Goal: Task Accomplishment & Management: Complete application form

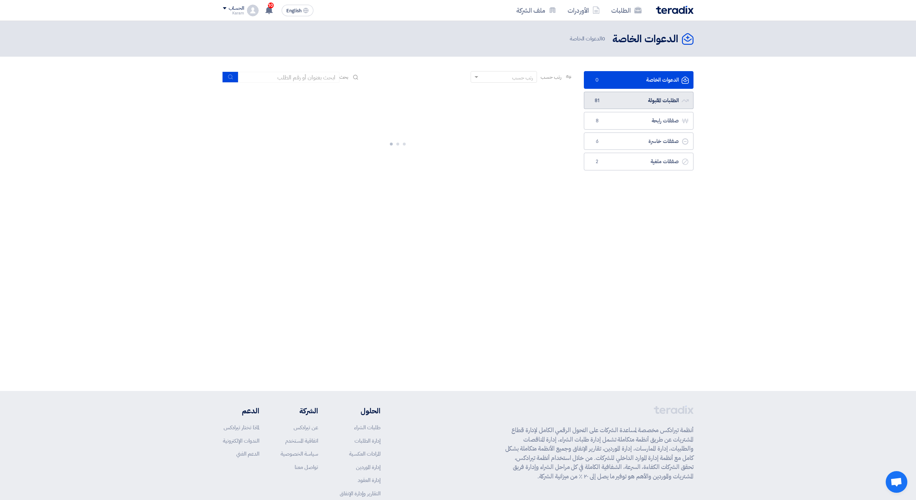
click at [642, 97] on link "الطلبات المقبولة الطلبات المقبولة 81" at bounding box center [639, 101] width 110 height 18
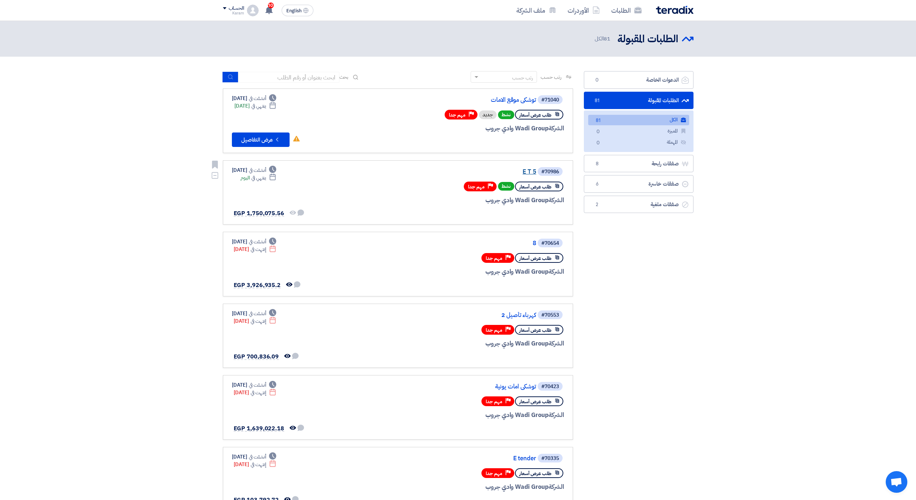
click at [522, 171] on link "E T 5" at bounding box center [464, 171] width 144 height 6
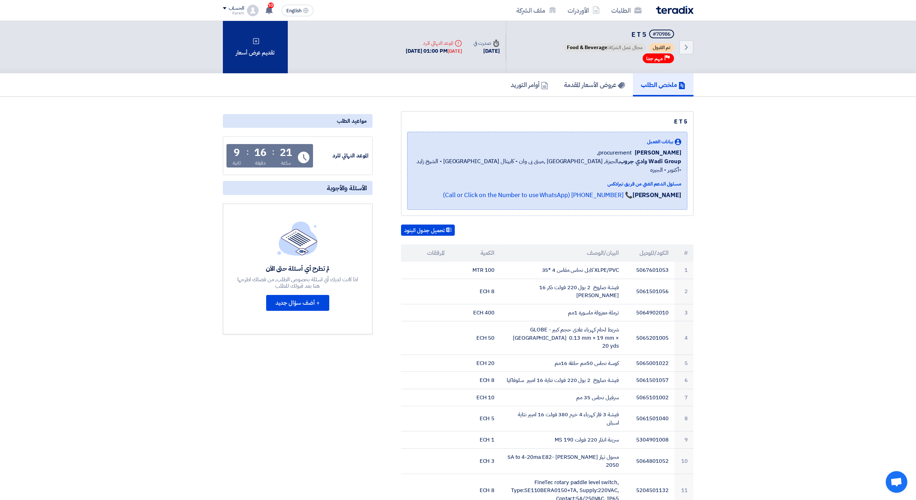
click at [231, 48] on div "تقديم عرض أسعار" at bounding box center [255, 47] width 65 height 52
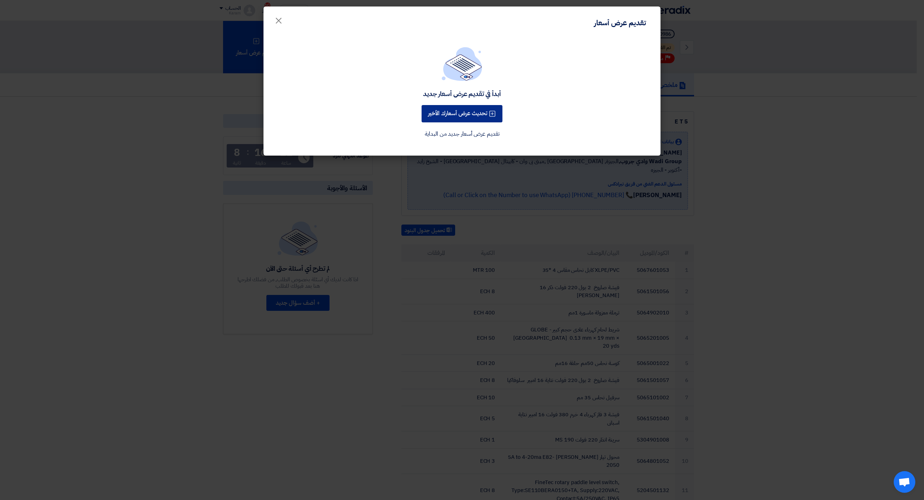
click at [476, 111] on button "تحديث عرض أسعارك الأخير" at bounding box center [461, 113] width 81 height 17
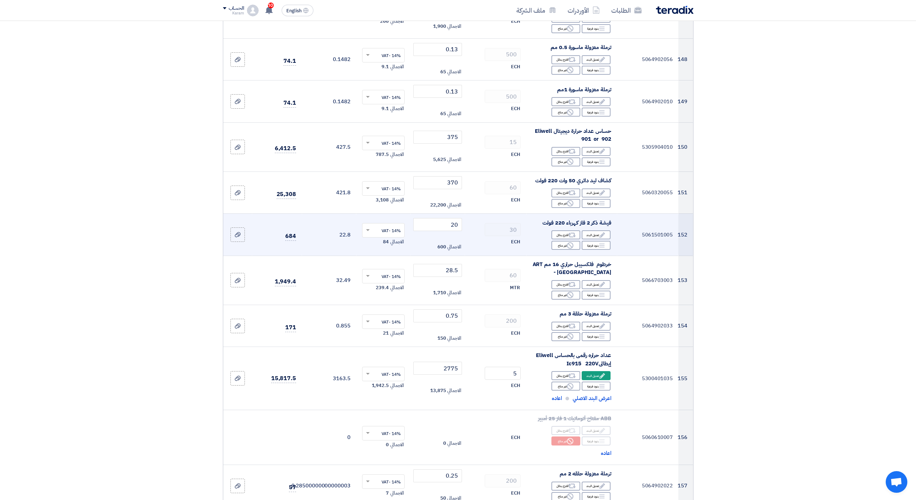
scroll to position [7985, 0]
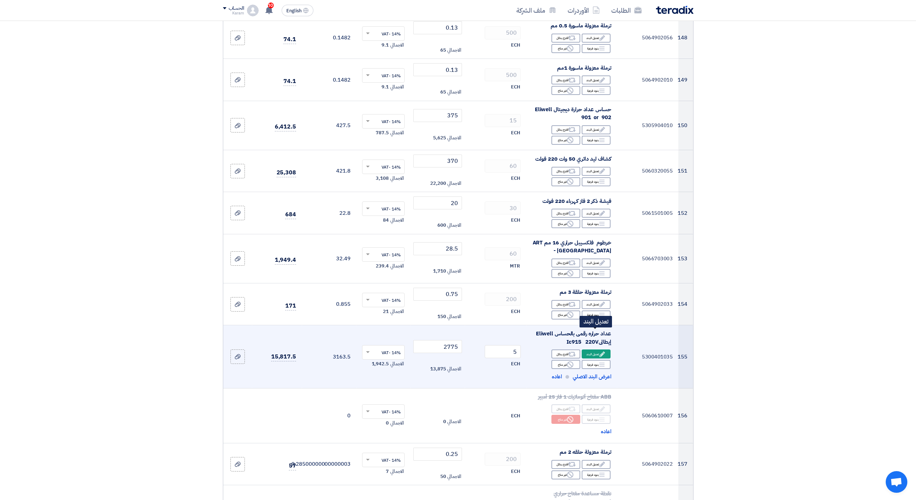
click at [594, 349] on div "Edit تعديل البند" at bounding box center [596, 353] width 29 height 9
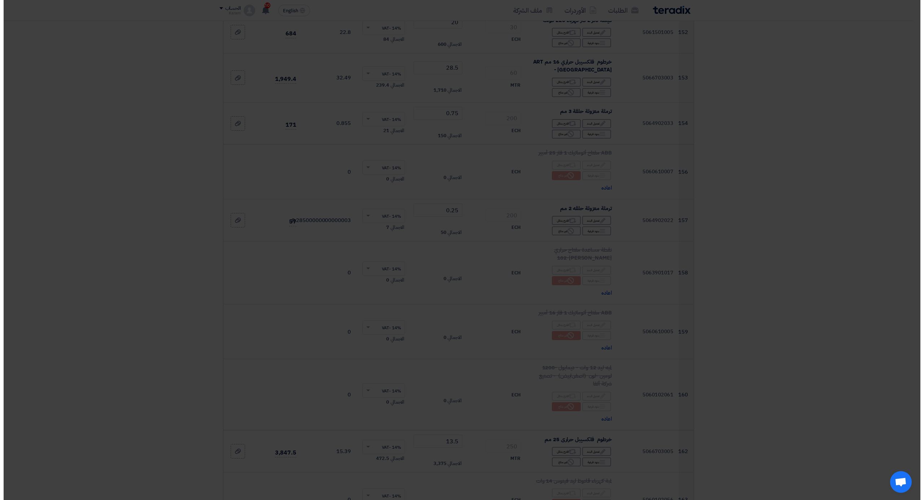
scroll to position [7812, 0]
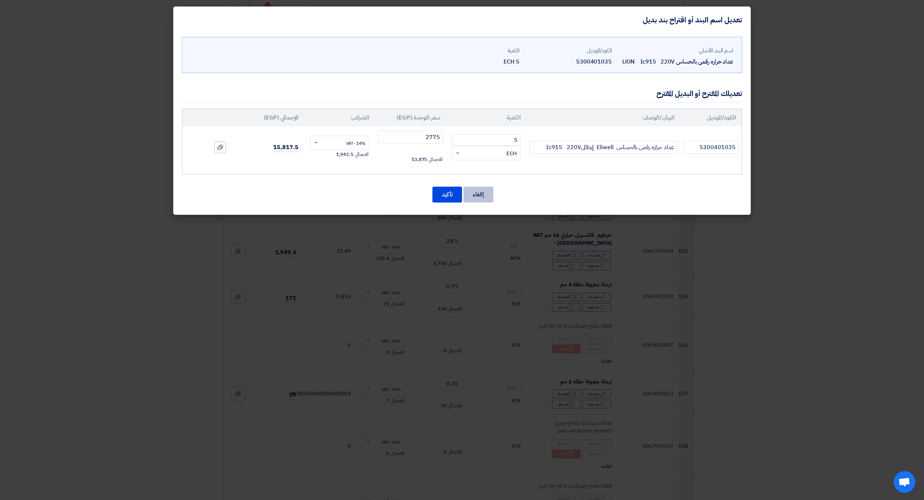
click at [474, 197] on button "إالغاء" at bounding box center [478, 195] width 30 height 16
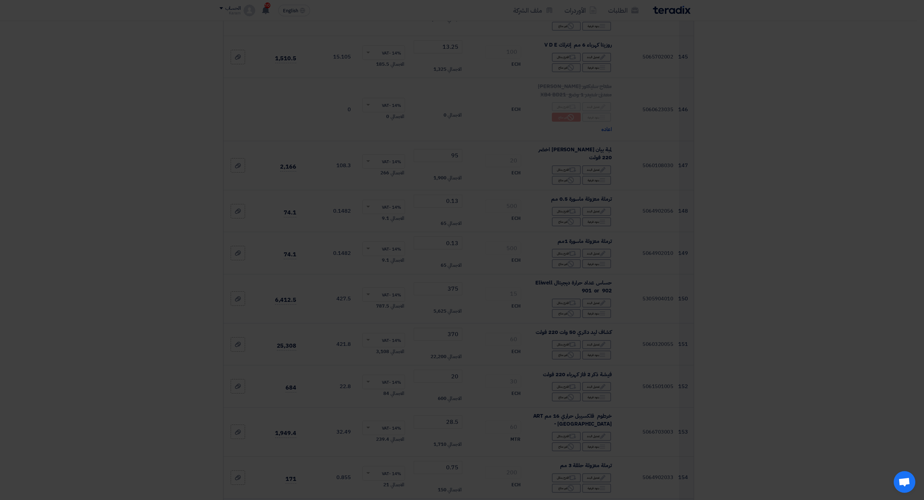
scroll to position [7985, 0]
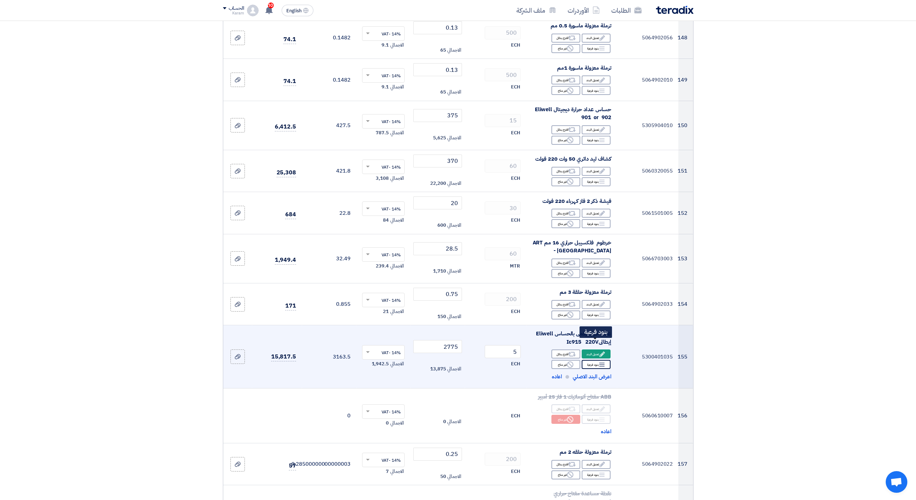
click at [591, 360] on div "Breakdown بنود فرعية" at bounding box center [596, 364] width 29 height 9
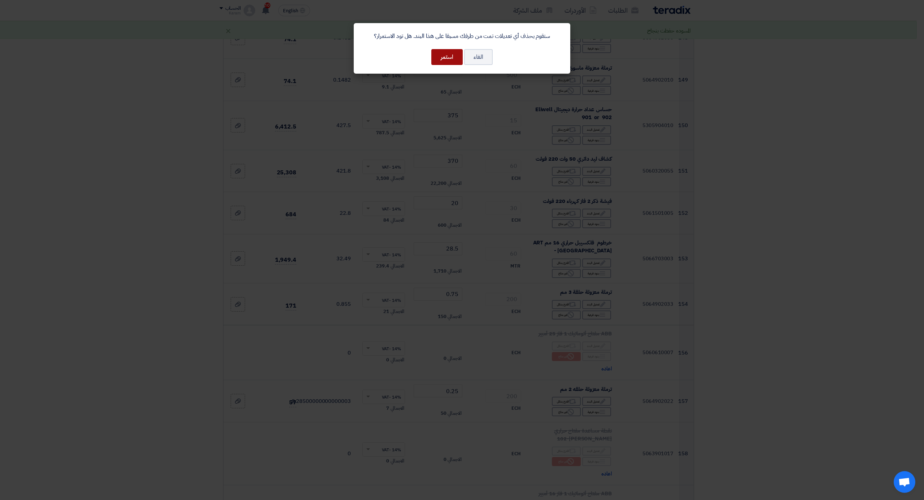
click at [443, 58] on button "استمر" at bounding box center [446, 57] width 31 height 16
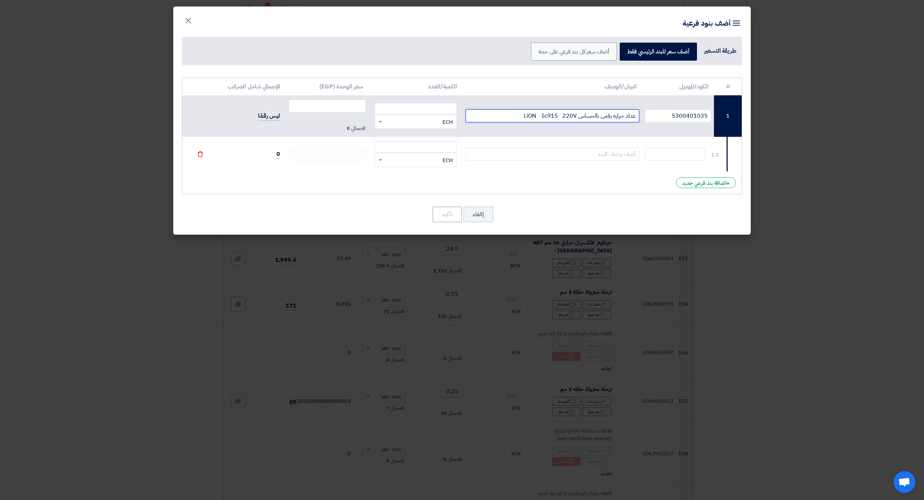
click at [564, 113] on input "عداد حراره رقمى بالحساس LiON Ic915 220V" at bounding box center [552, 115] width 174 height 13
click at [412, 110] on input "number" at bounding box center [415, 109] width 82 height 12
type input "1"
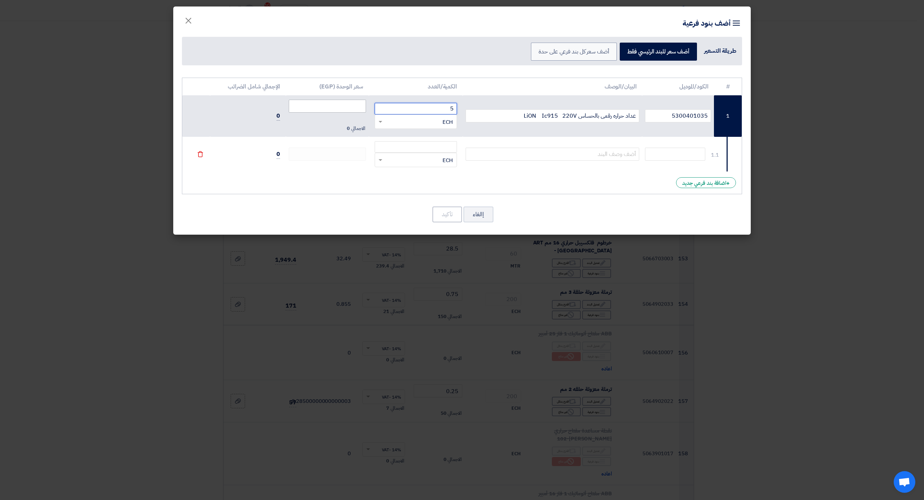
type input "5"
click at [336, 108] on input "number" at bounding box center [327, 106] width 77 height 13
click at [396, 122] on div "RFQ_STEP1.ITEMS.2.TYPE_PLACEHOLDER × ECH" at bounding box center [420, 122] width 73 height 8
type input "1875"
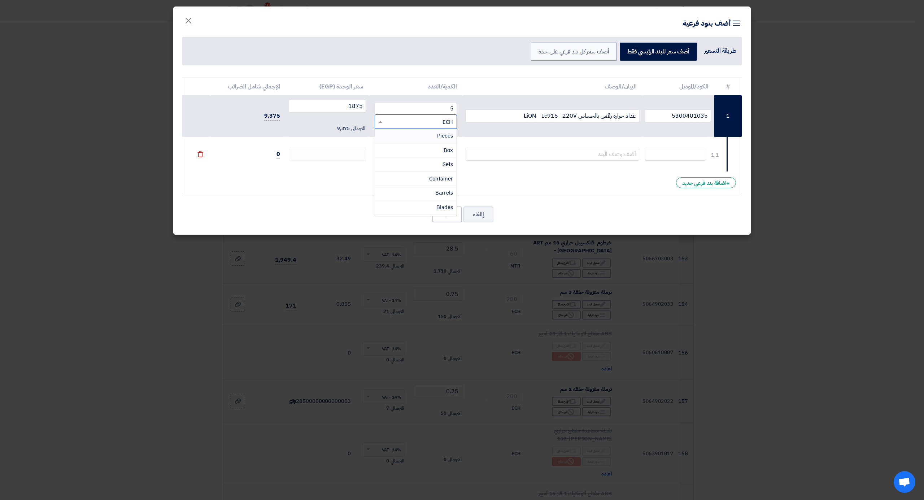
click at [440, 137] on span "Pieces" at bounding box center [445, 136] width 16 height 8
click at [401, 123] on div "RFQ_STEP1.ITEMS.2.TYPE_PLACEHOLDER × Pieces" at bounding box center [420, 122] width 73 height 8
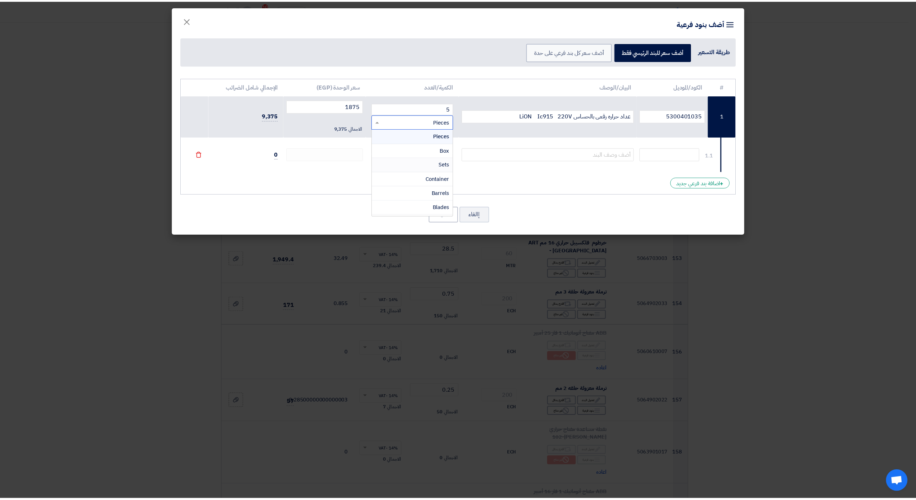
scroll to position [48, 0]
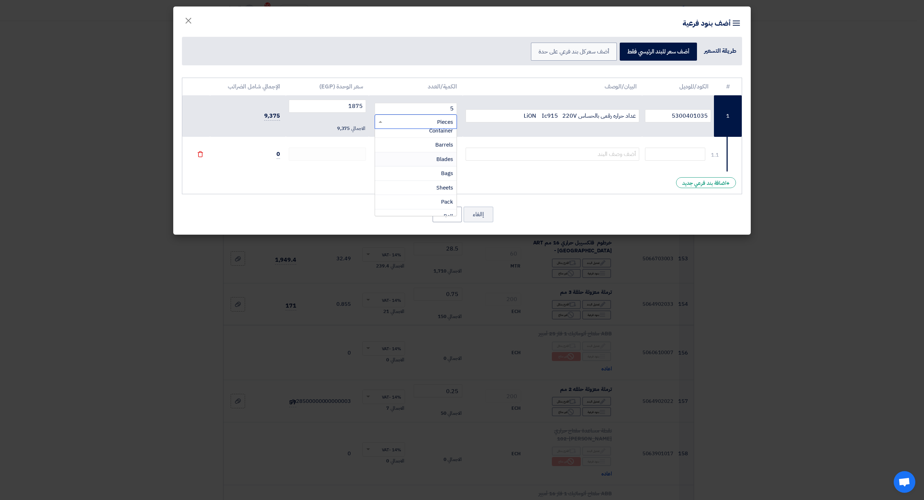
click at [431, 126] on div "RFQ_STEP1.ITEMS.2.TYPE_PLACEHOLDER × Pieces" at bounding box center [420, 122] width 73 height 8
click at [431, 126] on div "RFQ_STEP1.ITEMS.2.TYPE_PLACEHOLDER × Pieces" at bounding box center [415, 121] width 82 height 14
click at [441, 124] on span "Pieces" at bounding box center [445, 122] width 16 height 8
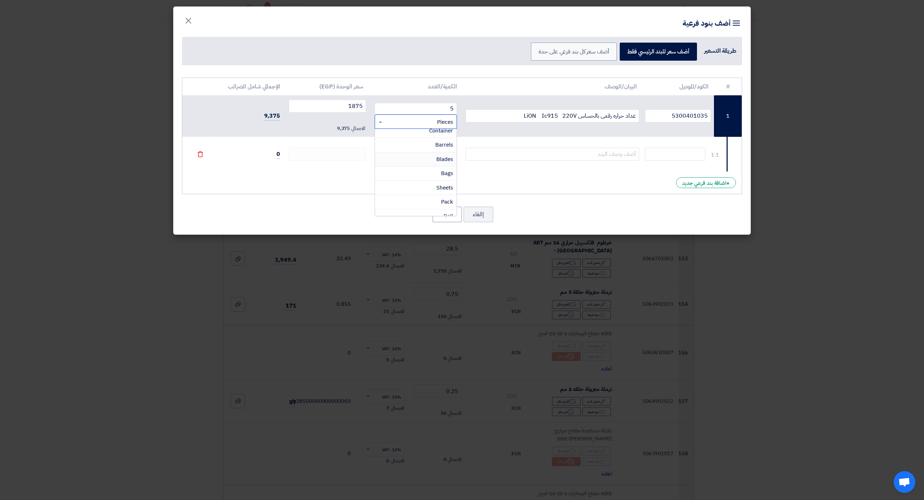
click at [441, 124] on span "Pieces" at bounding box center [445, 122] width 16 height 8
type input "18"
click at [501, 181] on div "# الكود/الموديل البيان/الوصف الكمية/العدد سعر الوحدة (EGP) الإجمالي شامل الضرائ…" at bounding box center [462, 136] width 560 height 117
click at [479, 215] on button "إالغاء" at bounding box center [478, 214] width 30 height 16
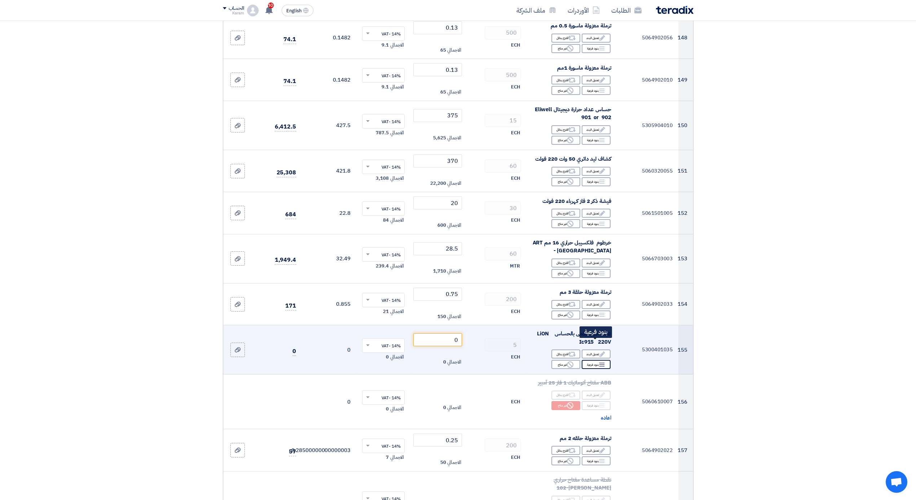
click at [595, 360] on div "Breakdown بنود فرعية" at bounding box center [596, 364] width 29 height 9
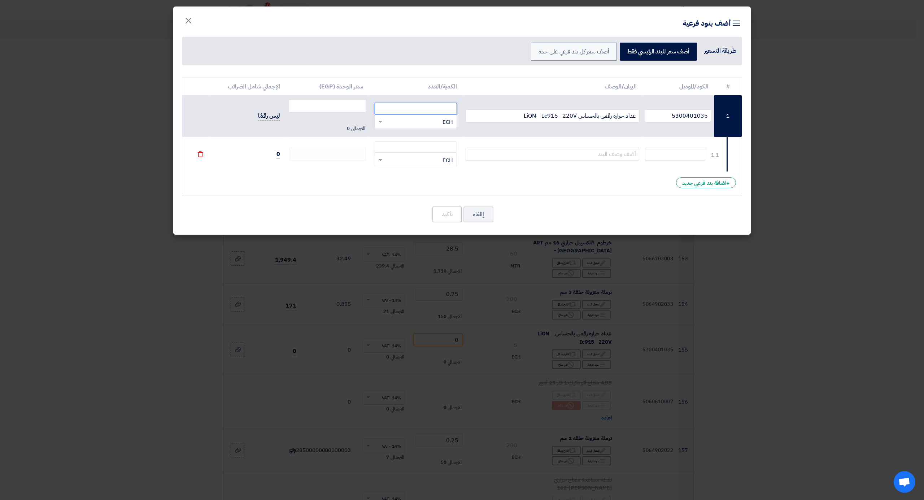
click at [426, 111] on input "number" at bounding box center [415, 109] width 82 height 12
type input "5"
click at [353, 106] on input "number" at bounding box center [327, 106] width 77 height 13
type input "1875"
drag, startPoint x: 542, startPoint y: 115, endPoint x: 638, endPoint y: 114, distance: 96.3
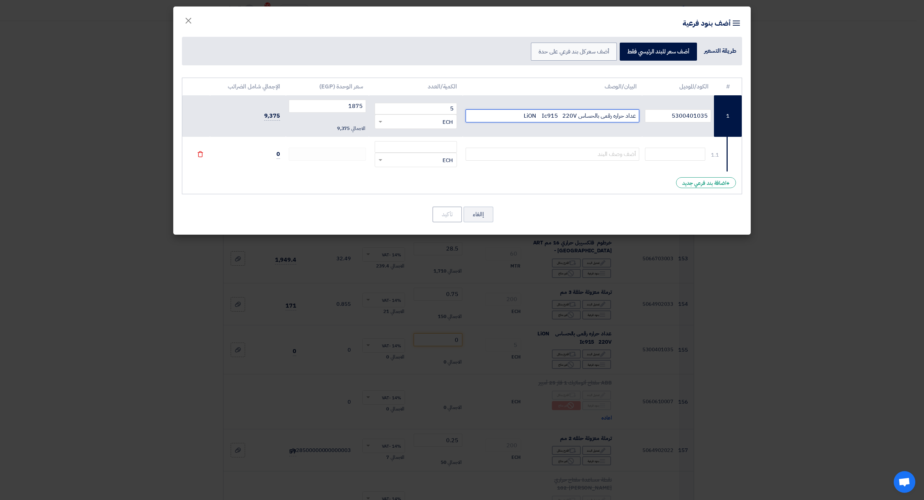
click at [638, 114] on input "عداد حراره رقمى بالحساس LiON Ic915 220V" at bounding box center [552, 115] width 174 height 13
click at [561, 116] on input "عداد حراره رقمى بالحساس LiON Ic915 220V" at bounding box center [552, 115] width 174 height 13
drag, startPoint x: 563, startPoint y: 116, endPoint x: 623, endPoint y: 115, distance: 59.9
click at [623, 115] on input "عداد حراره رقمى بالحساس LiON Ic915 220V" at bounding box center [552, 115] width 174 height 13
click at [617, 117] on input "عداد حراره رقمى بالحساس LiON Ic915 220V" at bounding box center [552, 115] width 174 height 13
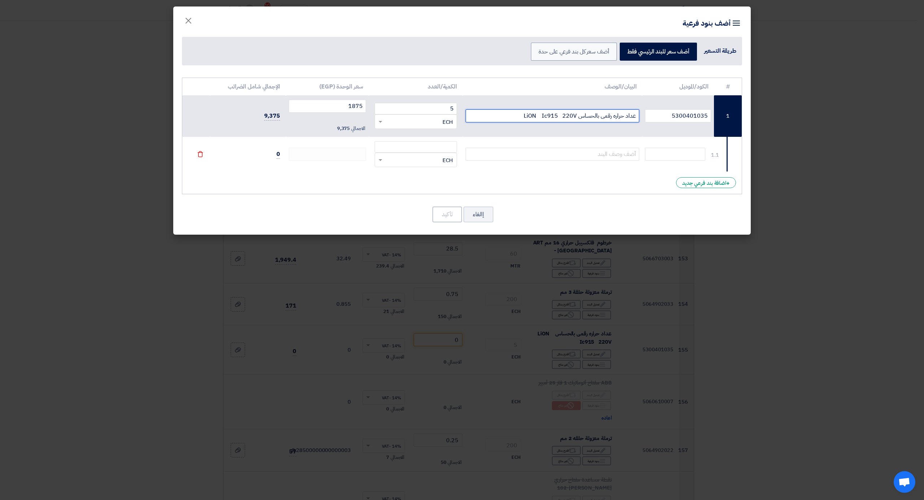
click at [617, 117] on input "عداد حراره رقمى بالحساس LiON Ic915 220V" at bounding box center [552, 115] width 174 height 13
click at [596, 124] on td "عداد حراره رقمى بالحساس LiON Ic915 220V" at bounding box center [553, 116] width 180 height 42
click at [585, 114] on input "عداد حراره رقمى بالحساس LiON Ic915 220V" at bounding box center [552, 115] width 174 height 13
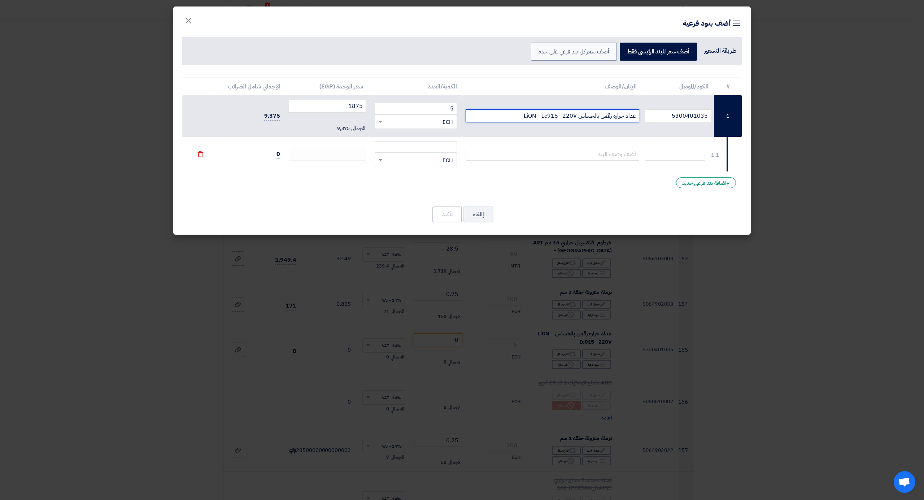
click at [585, 114] on input "عداد حراره رقمى بالحساس LiON Ic915 220V" at bounding box center [552, 115] width 174 height 13
click at [578, 50] on label "أضف سعر كل بند فرعي على حدة" at bounding box center [574, 52] width 86 height 18
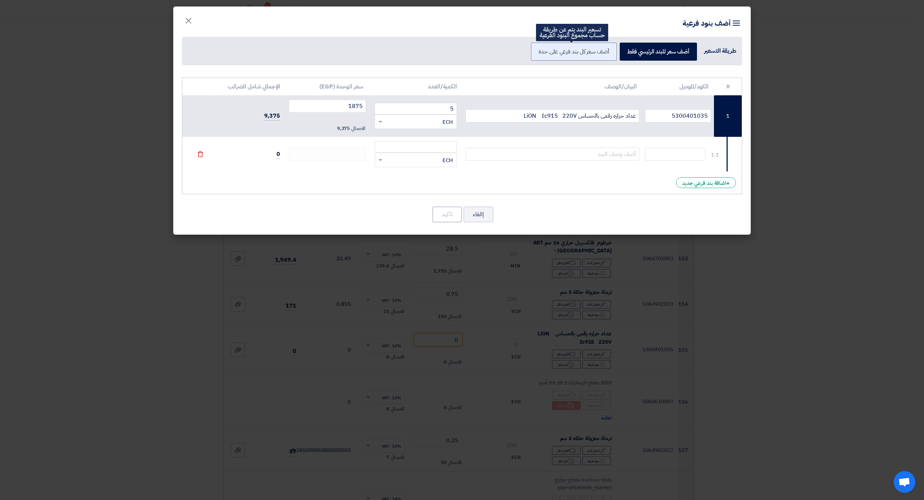
click at [604, 50] on input "أضف سعر كل بند فرعي على حدة" at bounding box center [606, 51] width 5 height 5
radio input "true"
click at [578, 50] on label "أضف سعر كل بند فرعي على حدة" at bounding box center [574, 52] width 86 height 18
click at [604, 50] on input "أضف سعر كل بند فرعي على حدة" at bounding box center [606, 51] width 5 height 5
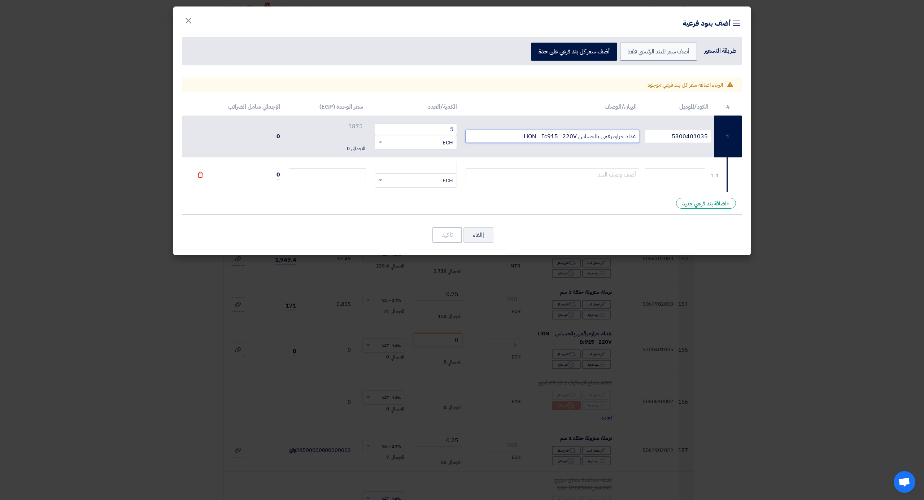
click at [580, 139] on input "عداد حراره رقمى بالحساس LiON Ic915 220V" at bounding box center [552, 136] width 174 height 13
click at [580, 138] on input "عداد حراره رقمى بالحساس LiON Ic915 220V" at bounding box center [552, 136] width 174 height 13
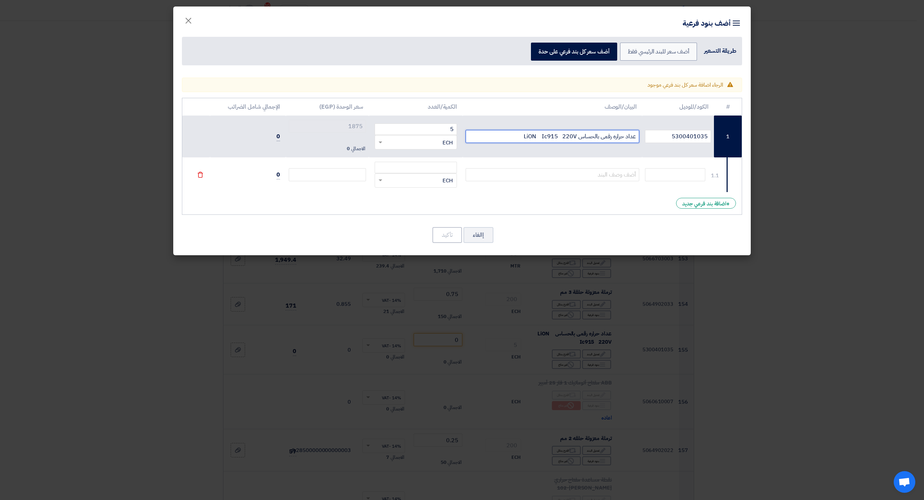
click at [580, 138] on input "عداد حراره رقمى بالحساس LiON Ic915 220V" at bounding box center [552, 136] width 174 height 13
click at [637, 140] on input "عداد حراره رقمى بالحساس LiON Ic915 220V" at bounding box center [552, 136] width 174 height 13
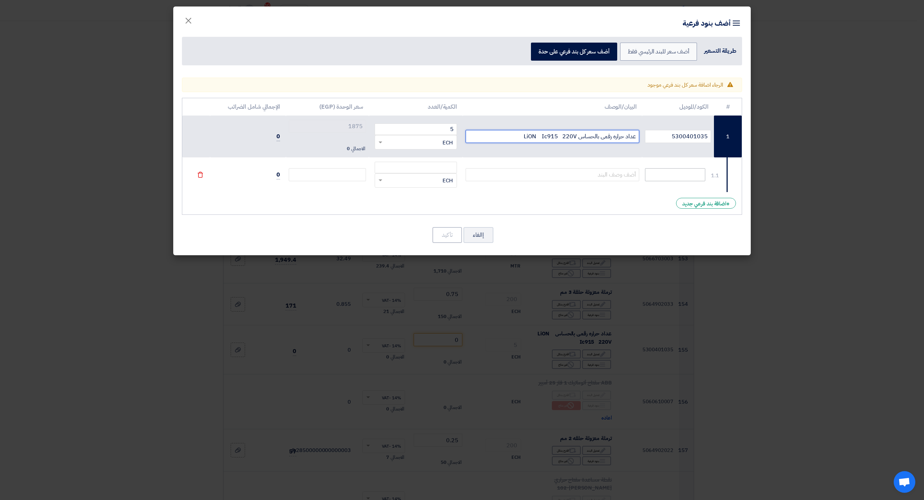
click at [636, 140] on input "عداد حراره رقمى بالحساس LiON Ic915 220V" at bounding box center [552, 136] width 174 height 13
click at [635, 140] on input "عداد حراره رقمى بالحساس LiON Ic915 220V" at bounding box center [552, 136] width 174 height 13
click at [689, 181] on input "text" at bounding box center [675, 174] width 60 height 13
click at [616, 131] on input "عداد حراره رقمى بالحساس LiON Ic915 220V" at bounding box center [552, 136] width 174 height 13
click at [616, 136] on input "عداد حراره رقمى بالحساس LiON Ic915 220V" at bounding box center [552, 136] width 174 height 13
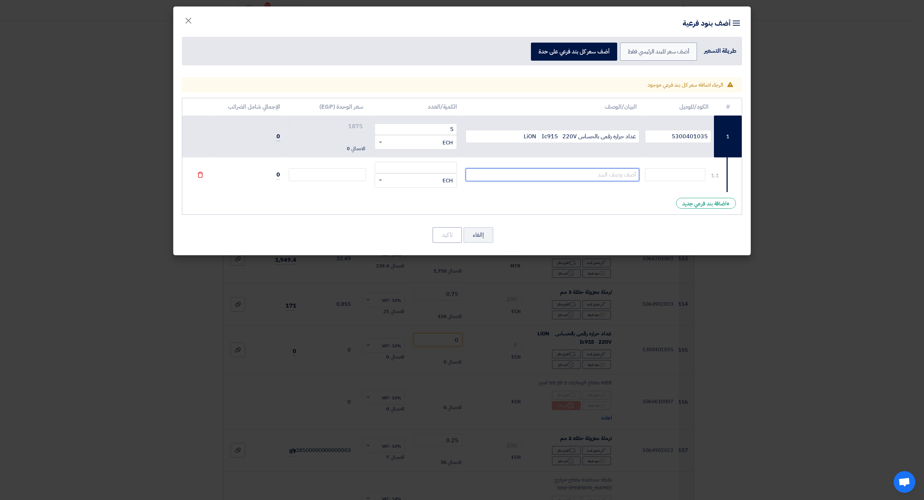
click at [608, 178] on input "text" at bounding box center [552, 174] width 174 height 13
paste input "عداد حراره رقمى بالحساس LiON Ic915 220V"
click at [529, 175] on input "عداد حراره رقمى بالحساس LiON Ic915 220V" at bounding box center [552, 174] width 174 height 13
type input "عداد حراره رقمى بالحساس ELIWELL Ic915 220V"
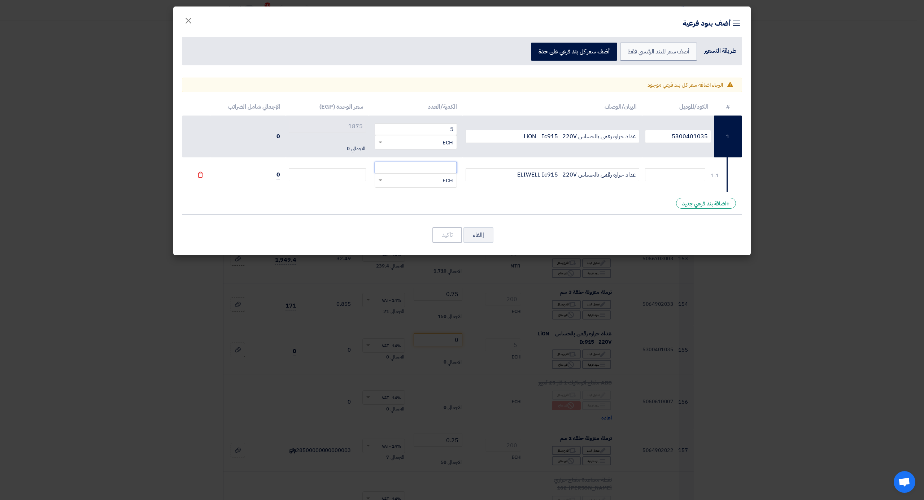
click at [442, 167] on input "number" at bounding box center [415, 168] width 82 height 12
type input "5"
type input "0"
type input "5"
click at [354, 174] on input "number" at bounding box center [327, 174] width 77 height 13
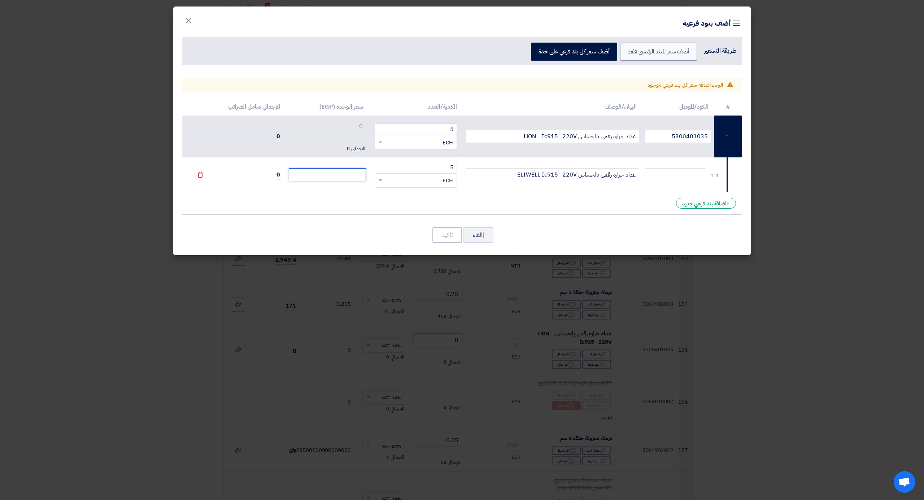
click at [334, 178] on input "number" at bounding box center [327, 174] width 77 height 13
type input "2"
type input "27"
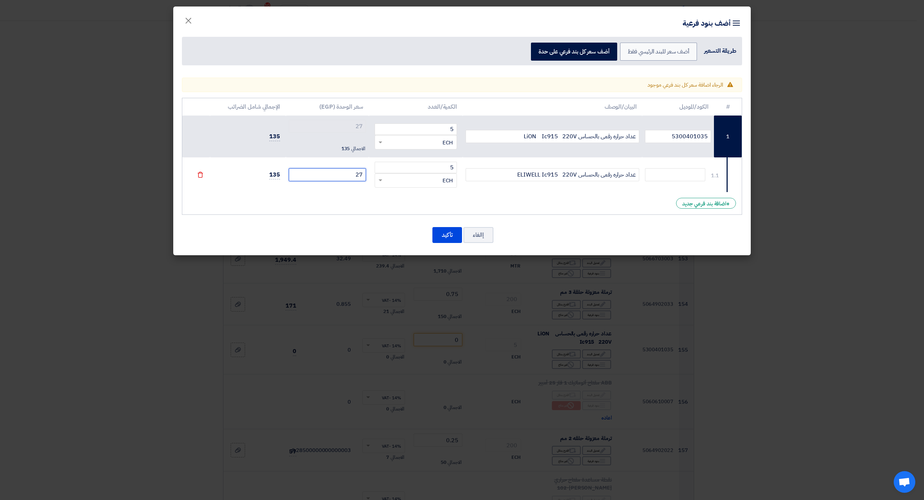
type input "277"
type input "2775"
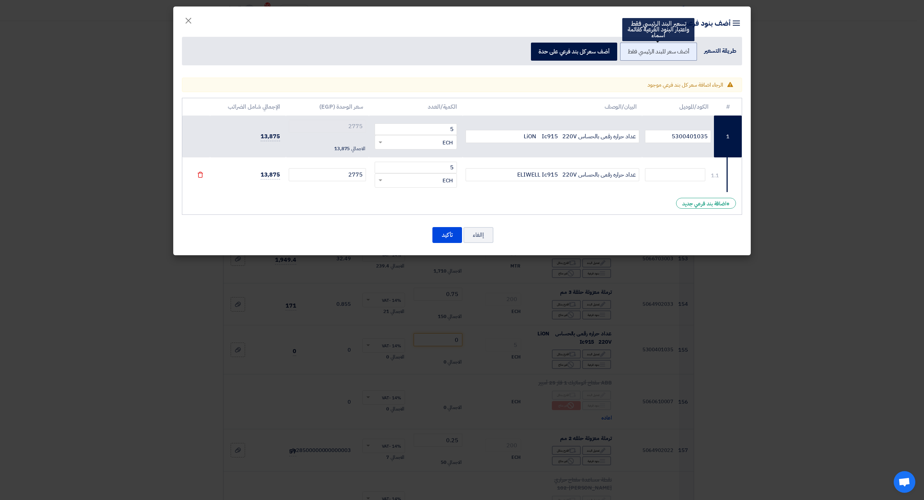
click at [649, 52] on label "أضف سعر للبند الرئيسي فقط" at bounding box center [658, 52] width 77 height 18
click at [684, 52] on input "أضف سعر للبند الرئيسي فقط" at bounding box center [686, 51] width 5 height 5
radio input "true"
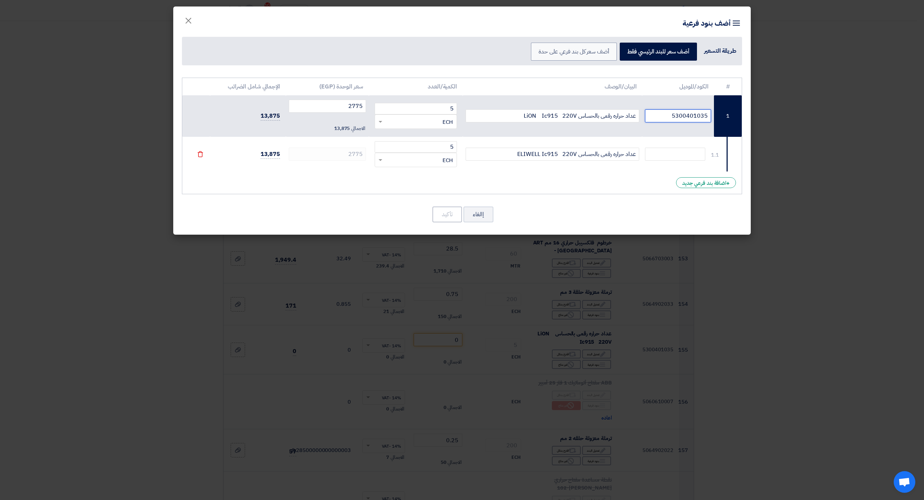
click at [689, 114] on input "5300401035" at bounding box center [678, 115] width 66 height 13
paste input "5300401035"
type input "5300401035"
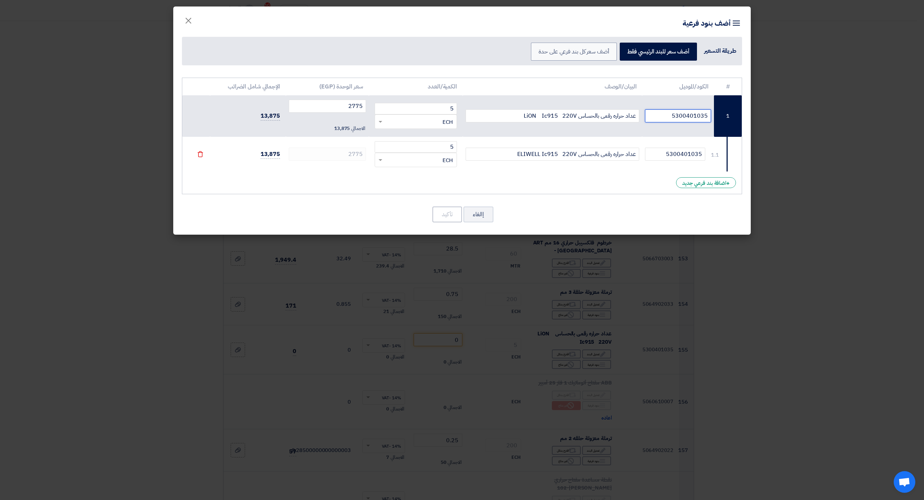
click at [658, 119] on input "5300401035" at bounding box center [678, 115] width 66 height 13
drag, startPoint x: 403, startPoint y: 151, endPoint x: 345, endPoint y: 158, distance: 58.2
click at [403, 151] on input "5" at bounding box center [415, 147] width 82 height 12
click at [719, 53] on div "طريقة التسعير" at bounding box center [720, 51] width 32 height 9
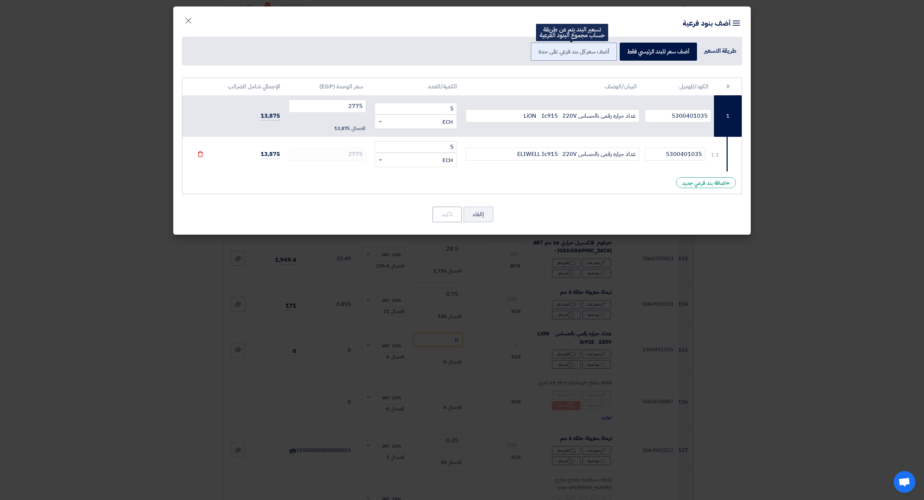
click at [570, 51] on label "أضف سعر كل بند فرعي على حدة" at bounding box center [574, 52] width 86 height 18
click at [604, 51] on input "أضف سعر كل بند فرعي على حدة" at bounding box center [606, 51] width 5 height 5
radio input "true"
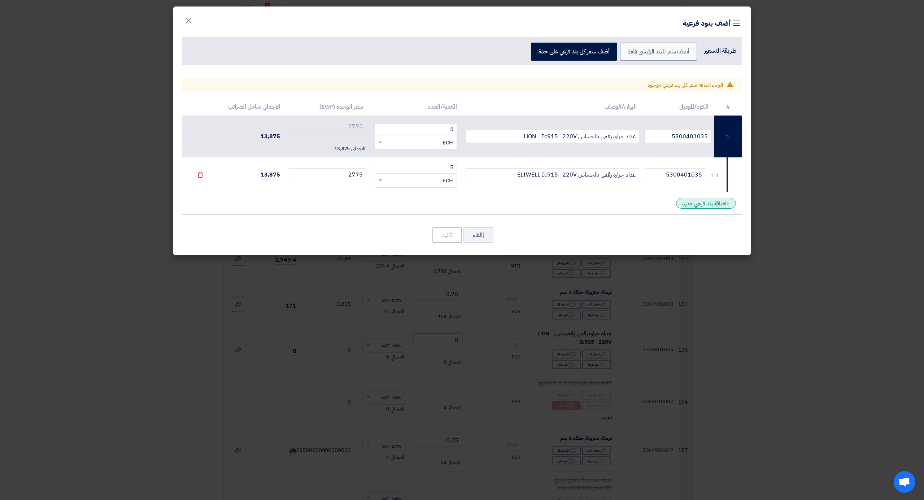
click at [718, 204] on div "+ اضافة بند فرعي جديد" at bounding box center [706, 203] width 60 height 11
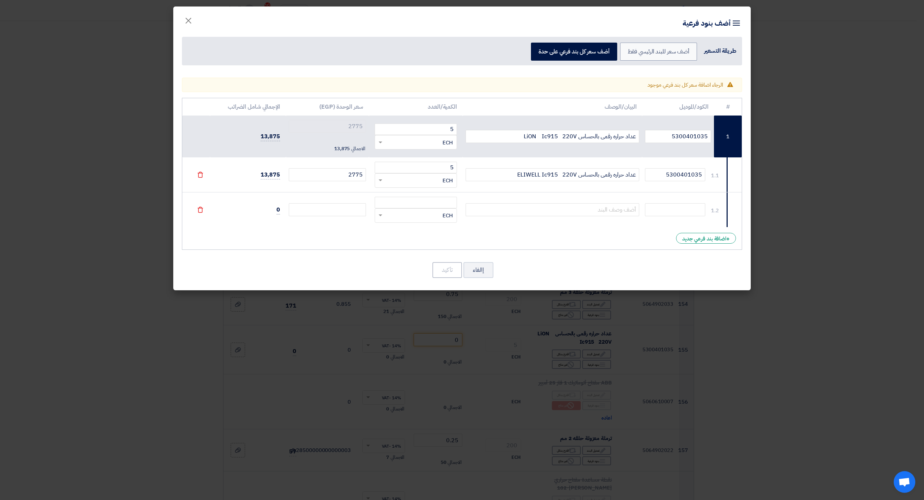
click at [199, 213] on icon "File" at bounding box center [200, 209] width 6 height 6
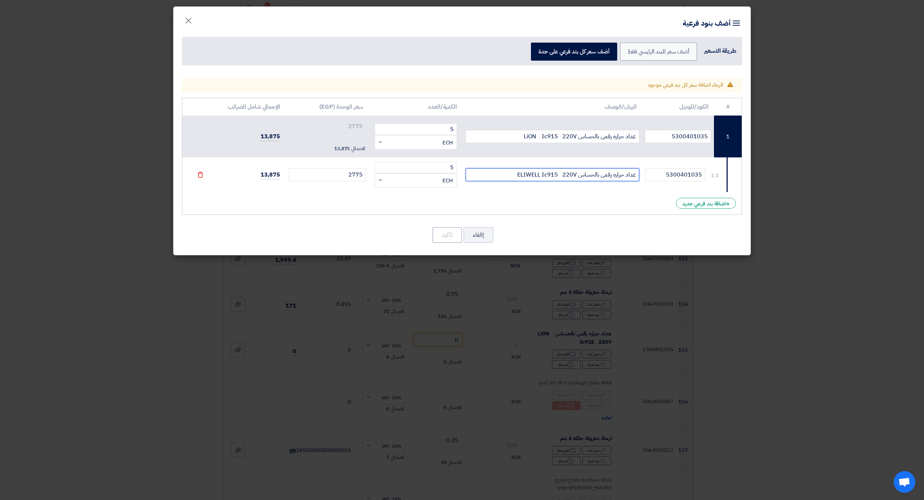
click at [498, 179] on input "عداد حراره رقمى بالحساس ELIWELL Ic915 220V" at bounding box center [552, 174] width 174 height 13
click at [200, 173] on use at bounding box center [199, 175] width 5 height 6
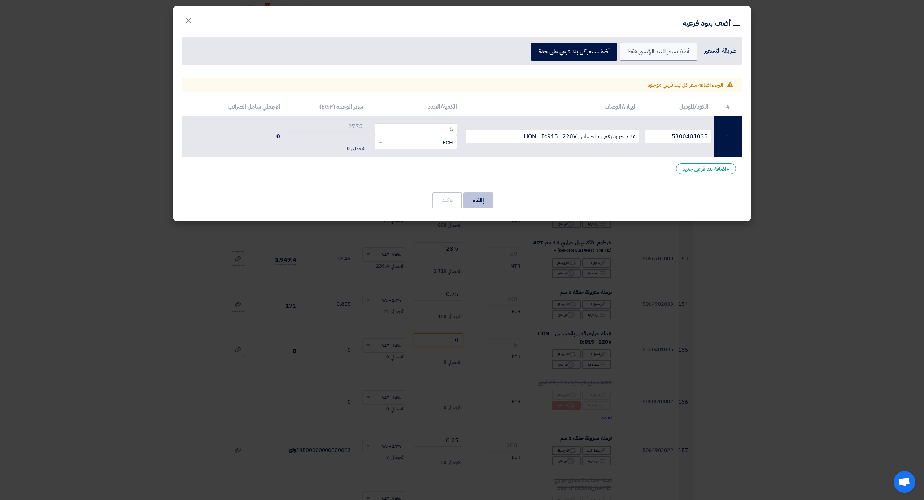
click at [468, 204] on button "إالغاء" at bounding box center [478, 200] width 30 height 16
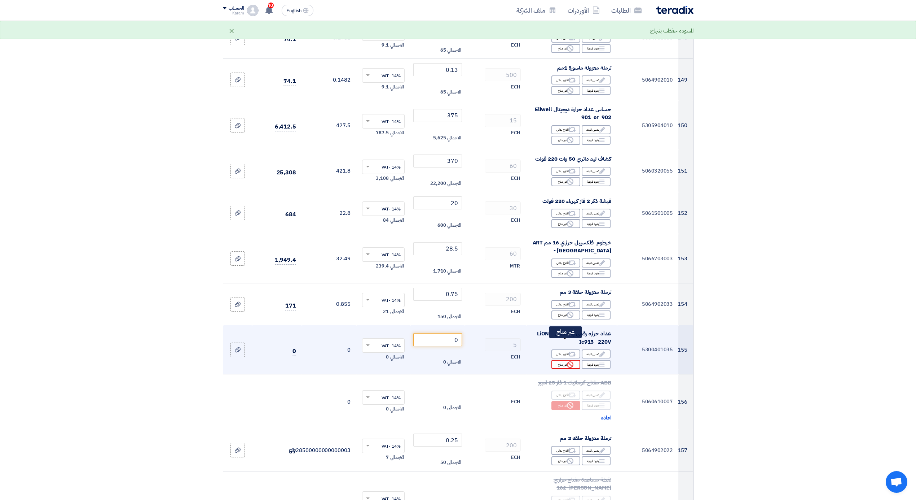
click at [563, 349] on div "Alternative اقترح بدائل" at bounding box center [566, 353] width 29 height 9
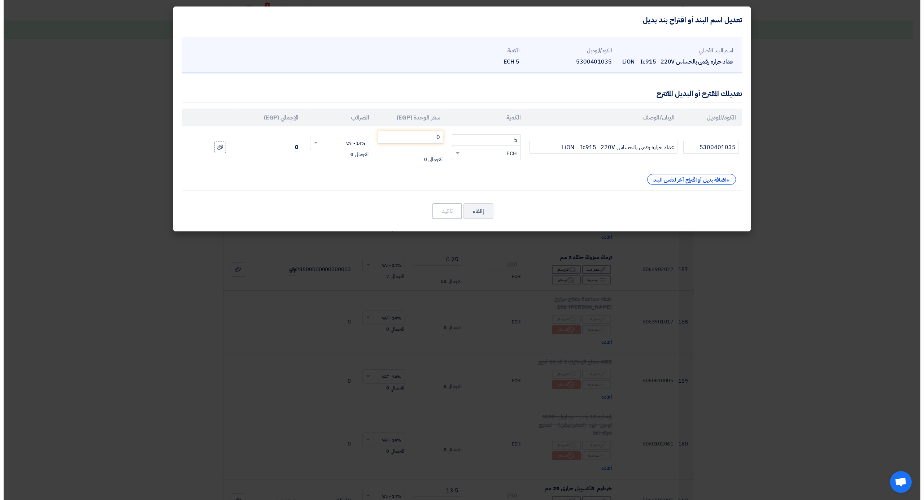
scroll to position [7812, 0]
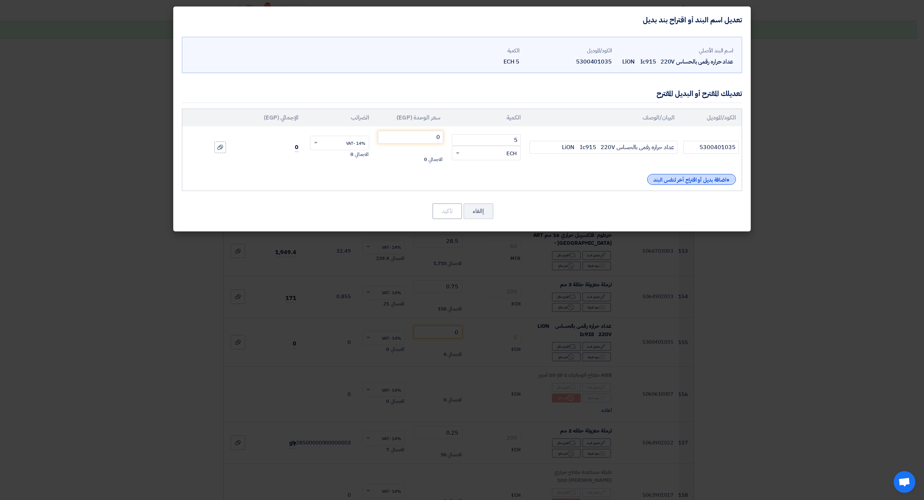
click at [665, 181] on div "+ اضافة بديل أو اقتراح آخر لنفس البند" at bounding box center [691, 179] width 89 height 11
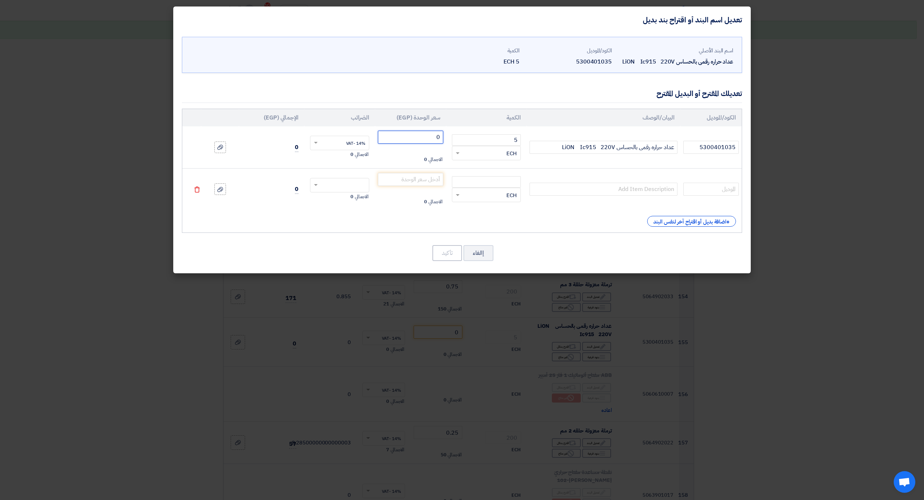
click at [422, 139] on input "0" at bounding box center [410, 137] width 65 height 13
drag, startPoint x: 413, startPoint y: 139, endPoint x: 319, endPoint y: 499, distance: 371.9
click at [413, 139] on input "0" at bounding box center [410, 137] width 65 height 13
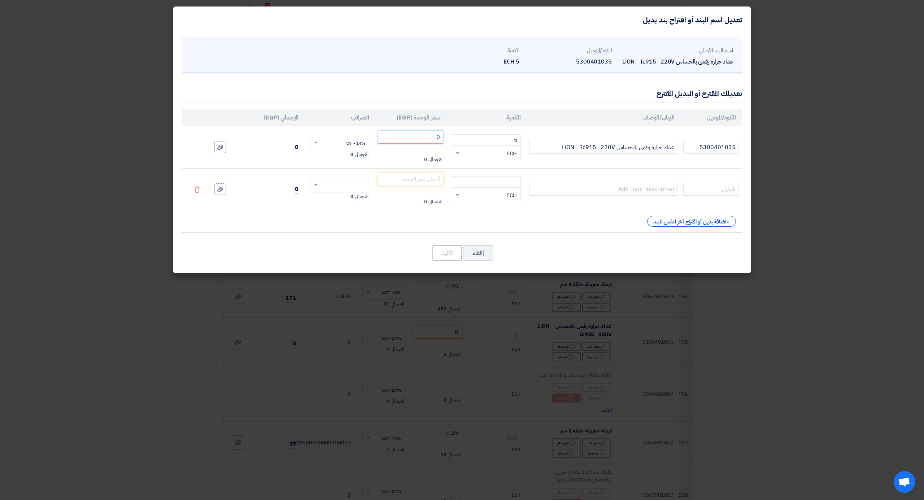
click at [474, 133] on tr "5300401035 عداد حراره رقمى بالحساس LiON Ic915 220V 5 RFQ_STEP1.ITEMS.2.TYPE_PLA…" at bounding box center [461, 147] width 559 height 42
type input "2775"
click at [584, 149] on input "عداد حراره رقمى بالحساس LiON Ic915 220V" at bounding box center [603, 147] width 148 height 13
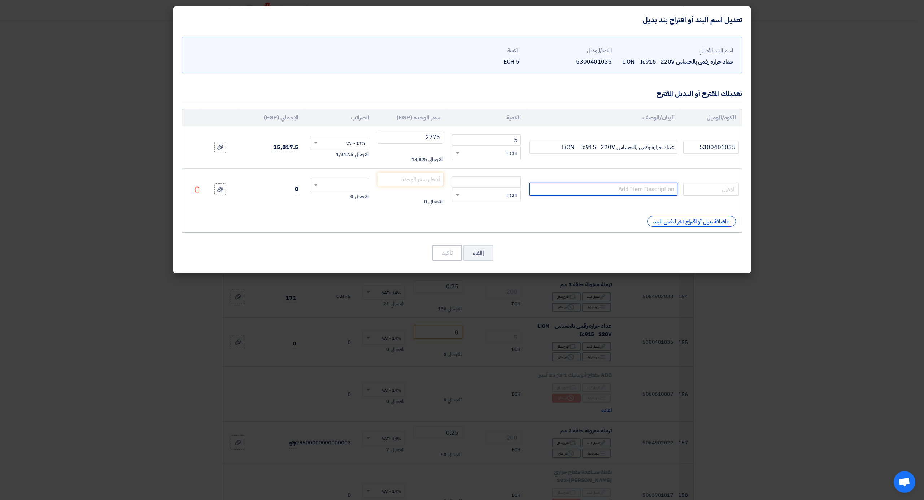
click at [596, 192] on input "text" at bounding box center [603, 189] width 148 height 13
paste input "عداد حراره رقمى بالحساس LiON Ic915 220V"
click at [569, 189] on input "عداد حراره رقمى بالحساس LiON Ic915 220V" at bounding box center [603, 189] width 148 height 13
click at [563, 188] on input "عداد حراره رقمى بالحساس ELWILL Ic915 220V" at bounding box center [603, 189] width 148 height 13
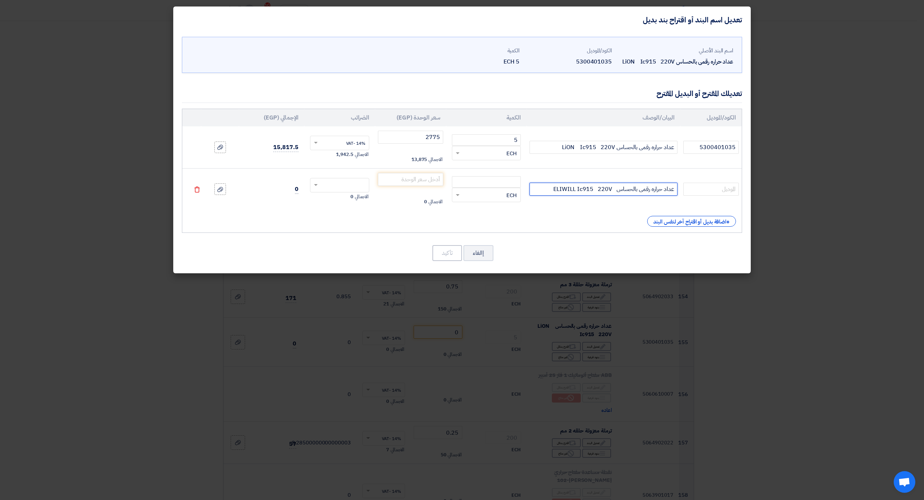
click at [571, 188] on input "عداد حراره رقمى بالحساس ELIWILL Ic915 220V" at bounding box center [603, 189] width 148 height 13
type input "عداد حراره رقمى بالحساس ELIWELL Ic915 220V"
click at [479, 179] on input "number" at bounding box center [486, 182] width 69 height 12
type input "5"
click at [396, 178] on input "number" at bounding box center [410, 179] width 65 height 13
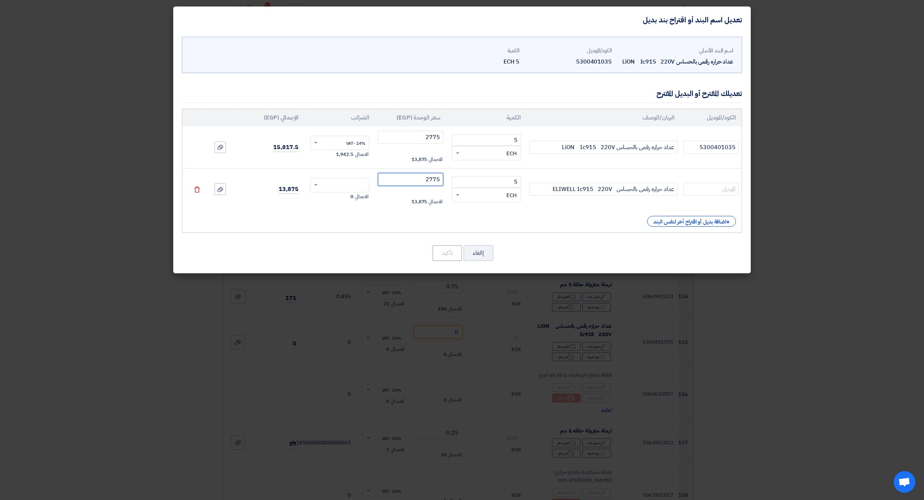
type input "2775"
click at [403, 136] on input "2775" at bounding box center [410, 137] width 65 height 13
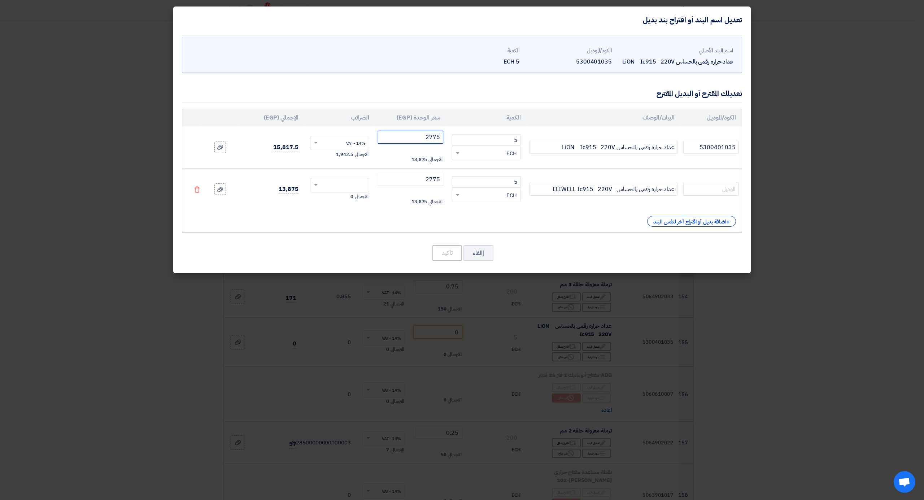
click at [403, 136] on input "2775" at bounding box center [410, 137] width 65 height 13
click at [449, 136] on tr "5300401035 عداد حراره رقمى بالحساس LiON Ic915 220V 5 RFQ_STEP1.ITEMS.2.TYPE_PLA…" at bounding box center [461, 147] width 559 height 42
click at [319, 183] on span at bounding box center [314, 185] width 9 height 6
type input "1875"
click at [355, 198] on span "14% -VAT" at bounding box center [355, 198] width 19 height 6
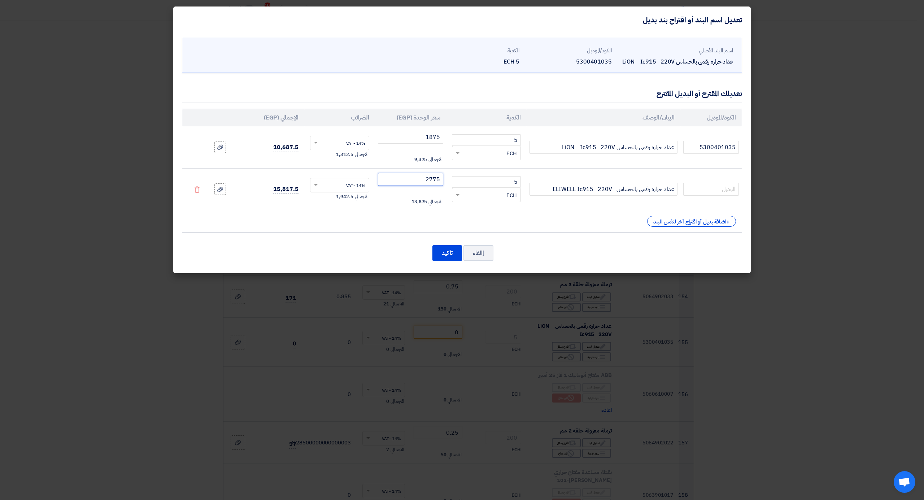
drag, startPoint x: 432, startPoint y: 180, endPoint x: 436, endPoint y: 178, distance: 4.4
click at [436, 178] on input "2775" at bounding box center [410, 179] width 65 height 13
type input "2765"
click at [445, 257] on button "تأكيد" at bounding box center [447, 253] width 30 height 16
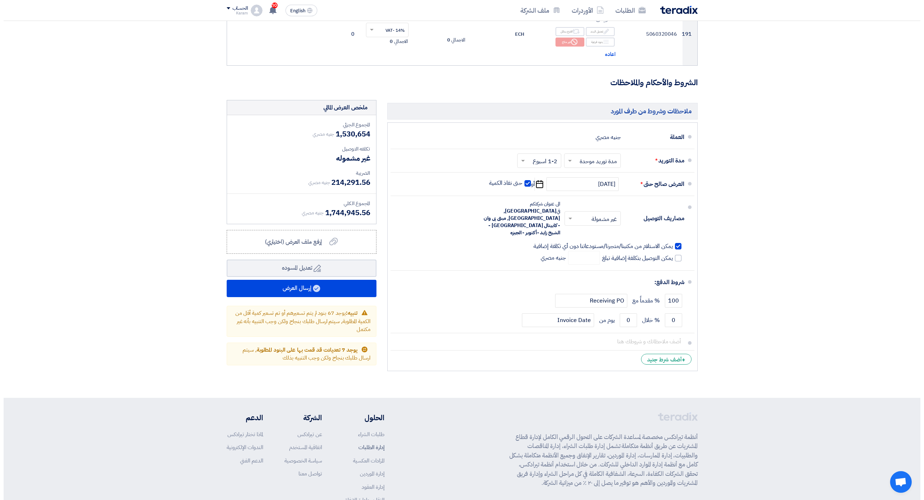
scroll to position [10150, 0]
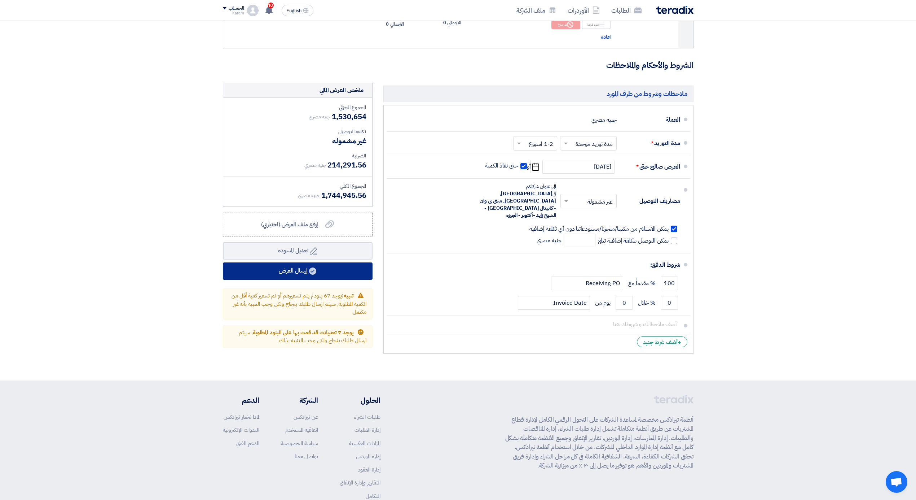
click at [303, 262] on button "إرسال العرض" at bounding box center [298, 270] width 150 height 17
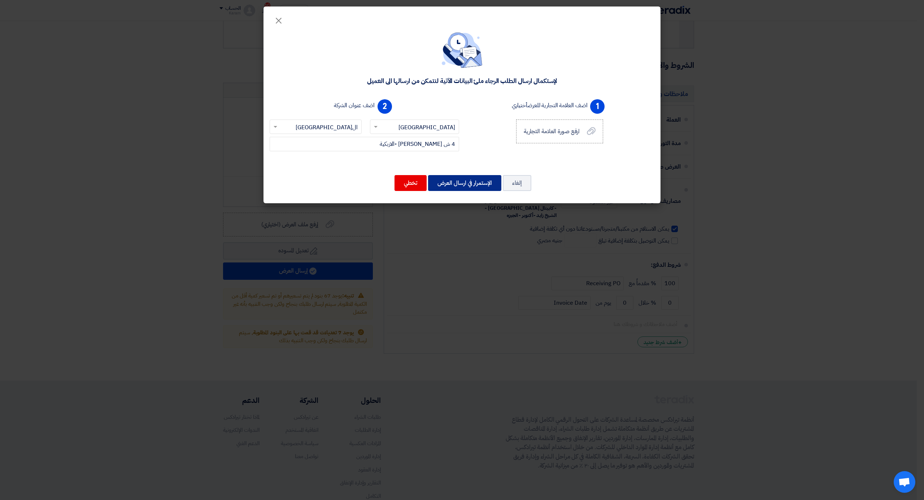
click at [461, 182] on button "الإستمرار في ارسال العرض" at bounding box center [464, 183] width 73 height 16
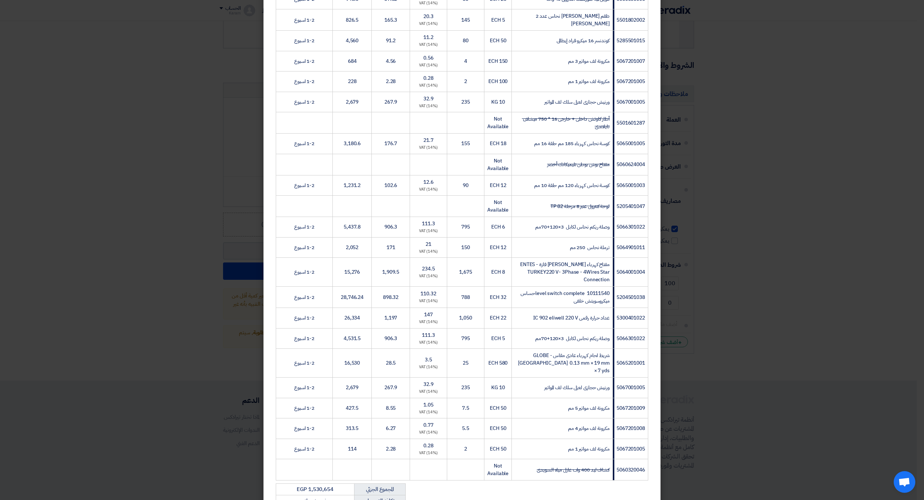
scroll to position [3869, 0]
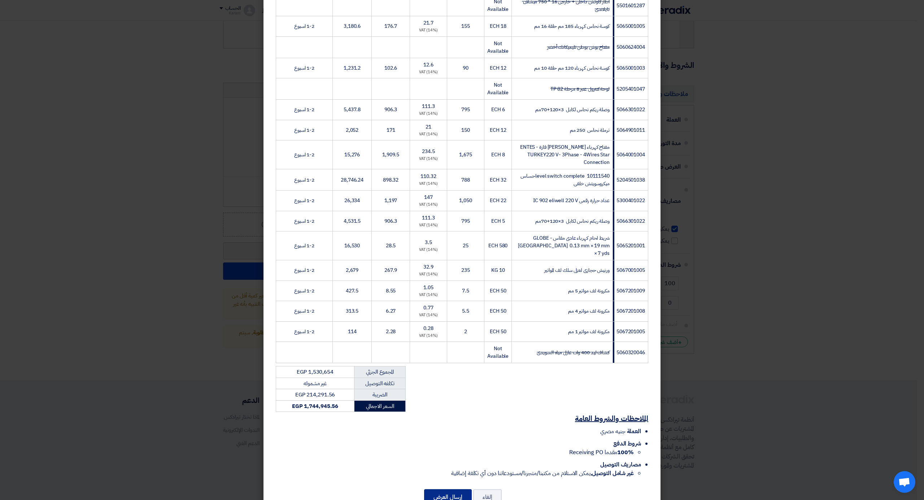
click at [456, 489] on button "إرسال العرض" at bounding box center [448, 497] width 48 height 16
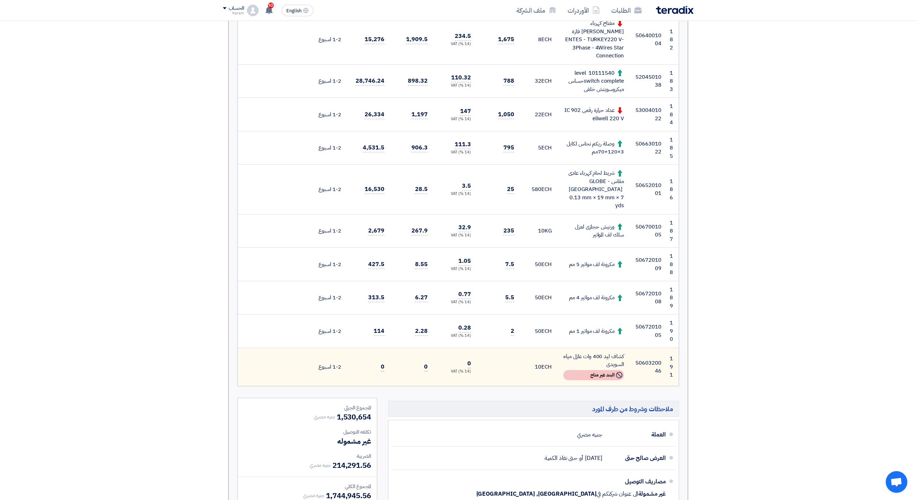
scroll to position [6780, 0]
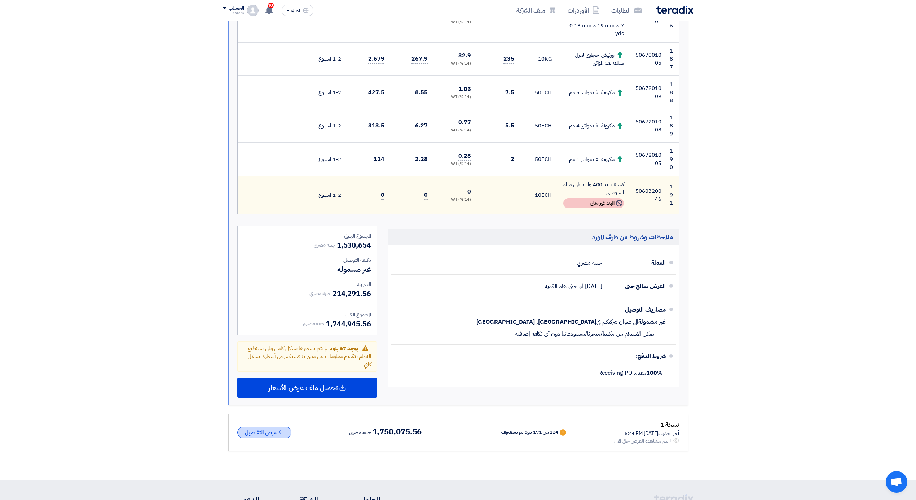
click at [271, 426] on button "عرض التفاصيل" at bounding box center [264, 432] width 54 height 12
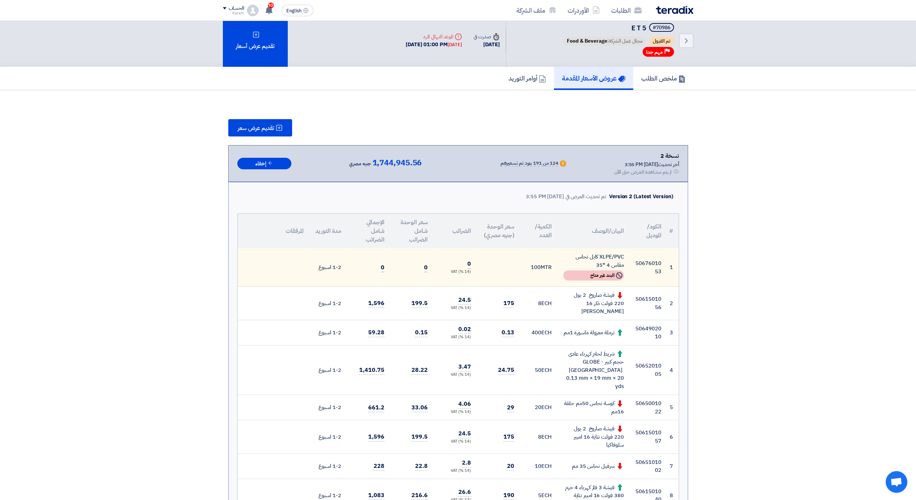
scroll to position [0, 0]
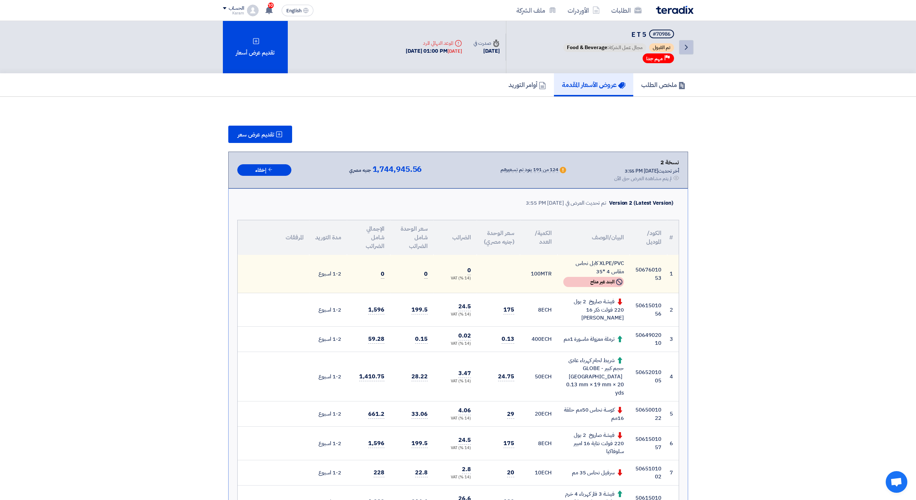
click at [688, 46] on icon "Back" at bounding box center [686, 47] width 9 height 9
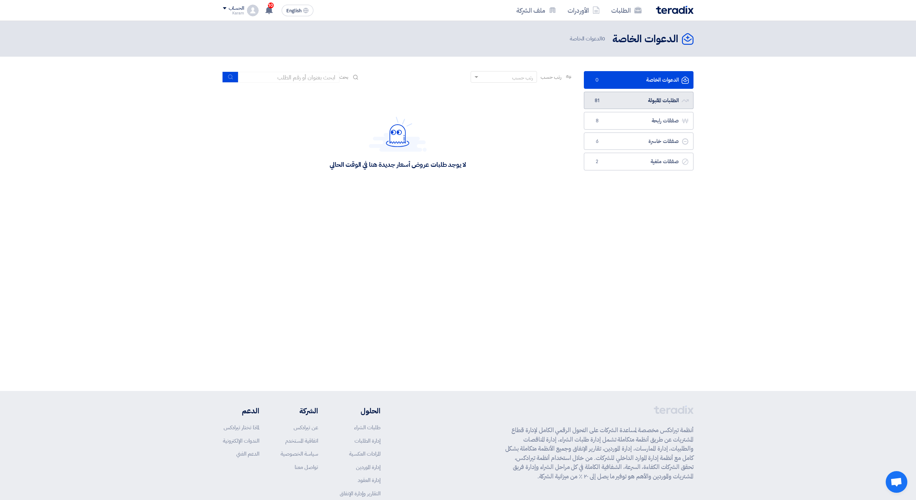
click at [649, 96] on link "الطلبات المقبولة الطلبات المقبولة 81" at bounding box center [639, 101] width 110 height 18
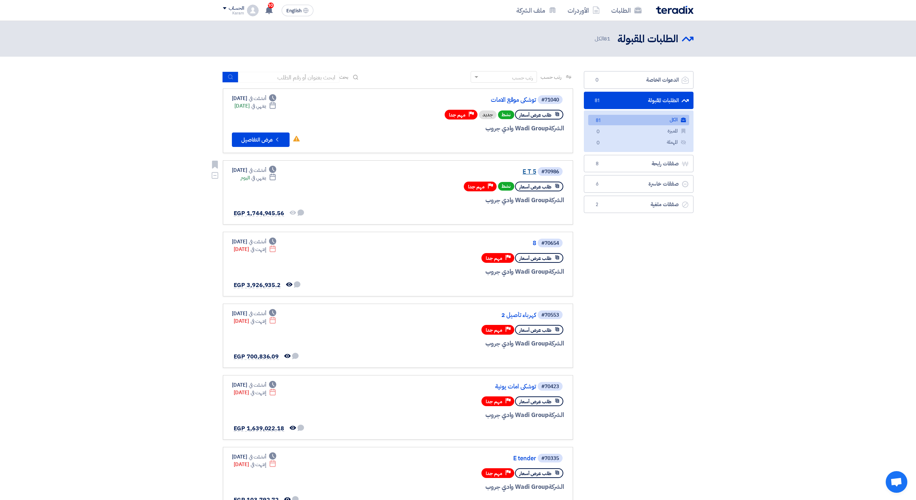
click at [533, 172] on link "E T 5" at bounding box center [464, 171] width 144 height 6
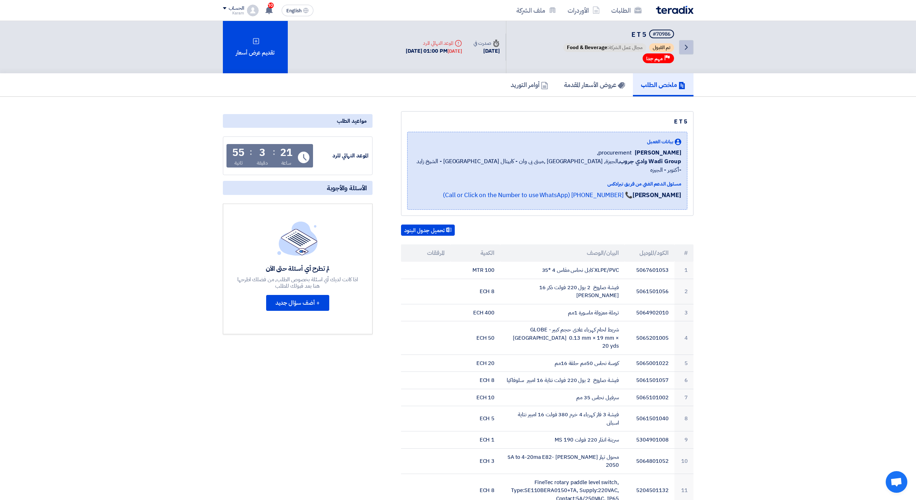
click at [690, 49] on icon "Back" at bounding box center [686, 47] width 9 height 9
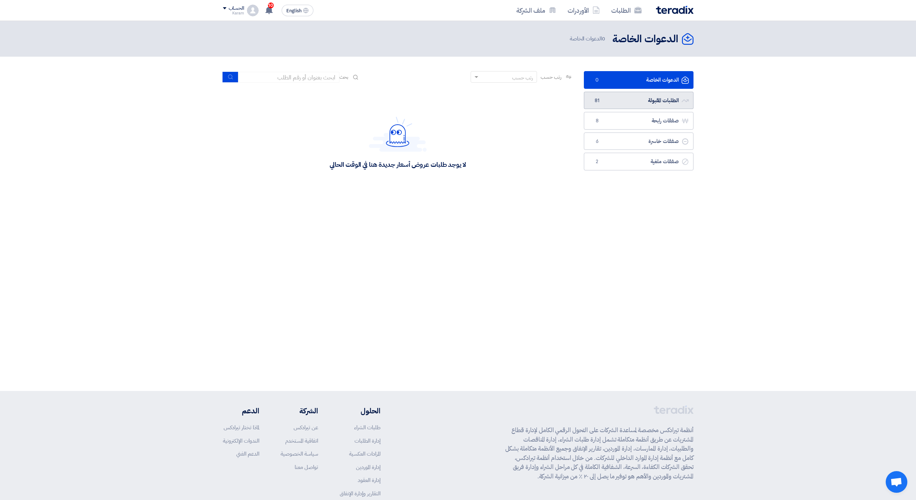
click at [628, 102] on link "الطلبات المقبولة الطلبات المقبولة 81" at bounding box center [639, 101] width 110 height 18
